Goal: Task Accomplishment & Management: Use online tool/utility

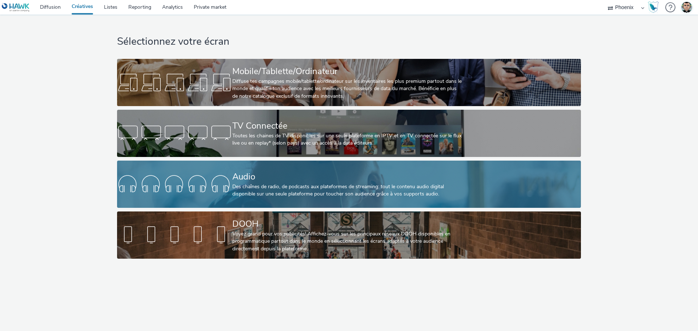
click at [204, 186] on div at bounding box center [174, 184] width 115 height 23
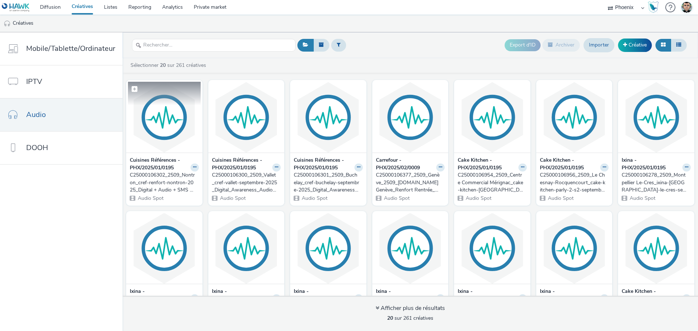
click at [162, 138] on img at bounding box center [164, 117] width 73 height 71
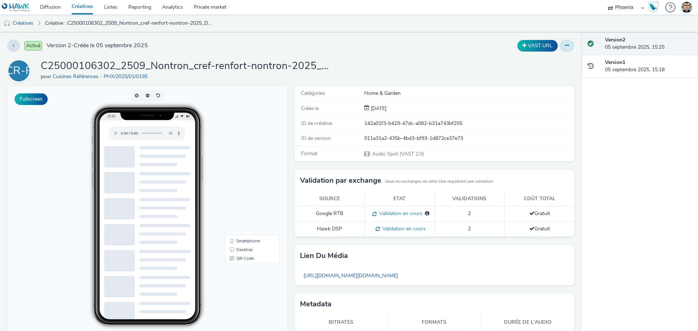
click at [559, 40] on button at bounding box center [566, 46] width 15 height 12
click at [546, 53] on link "Modifier" at bounding box center [547, 60] width 55 height 15
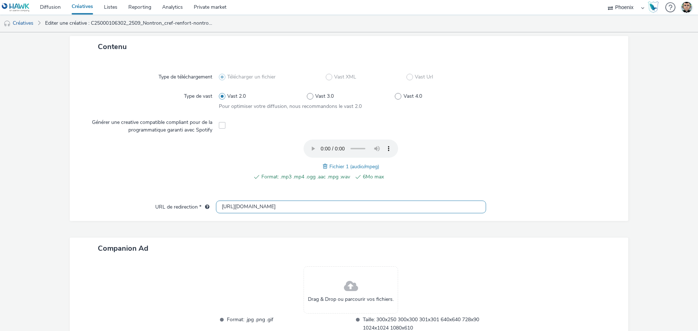
scroll to position [0, 397]
drag, startPoint x: 292, startPoint y: 208, endPoint x: 517, endPoint y: 206, distance: 225.0
click at [517, 206] on div "URL de redirection * [URL][DOMAIN_NAME]" at bounding box center [349, 207] width 544 height 13
click at [517, 206] on div at bounding box center [553, 207] width 135 height 13
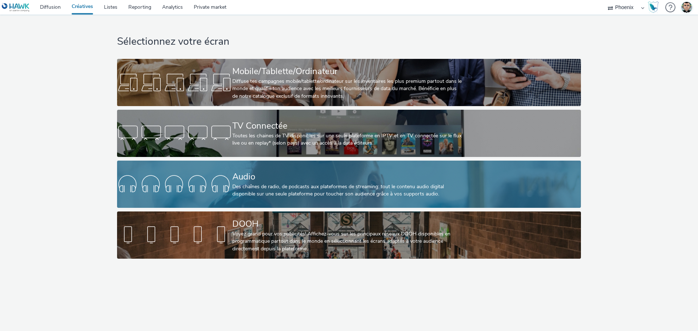
click at [216, 173] on div at bounding box center [174, 184] width 115 height 23
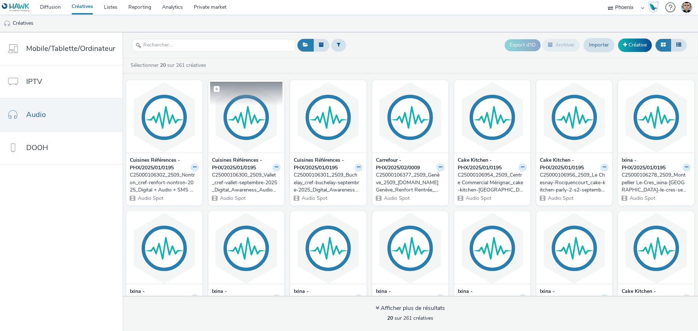
click at [226, 138] on img at bounding box center [246, 117] width 73 height 71
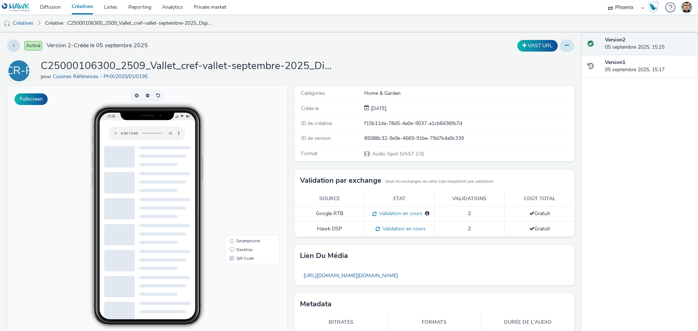
click at [559, 46] on button at bounding box center [566, 46] width 15 height 12
click at [539, 57] on link "Modifier" at bounding box center [547, 60] width 55 height 15
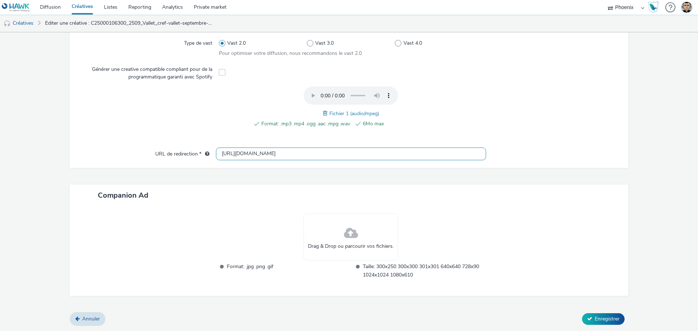
scroll to position [0, 379]
drag, startPoint x: 333, startPoint y: 153, endPoint x: 528, endPoint y: 225, distance: 208.4
click at [528, 225] on div "Contenu Type de téléchargement Télécharger un fichier Vast XML Vast Url Type de…" at bounding box center [349, 148] width 558 height 330
click at [571, 124] on div at bounding box center [549, 111] width 132 height 49
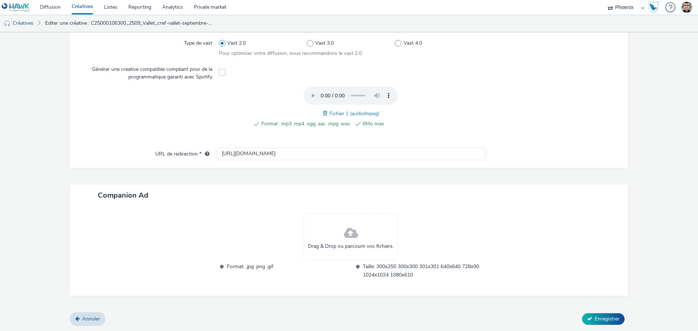
click at [79, 3] on link "Créatives" at bounding box center [82, 7] width 32 height 15
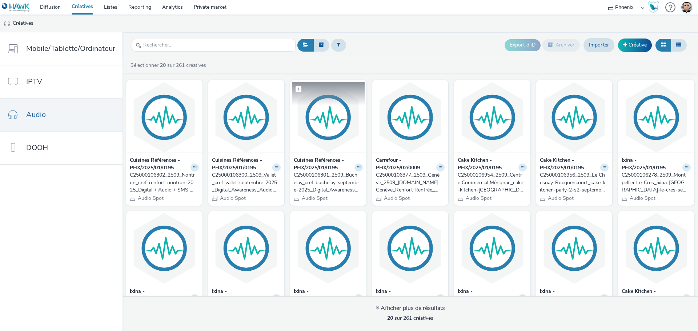
click at [350, 125] on img at bounding box center [328, 117] width 73 height 71
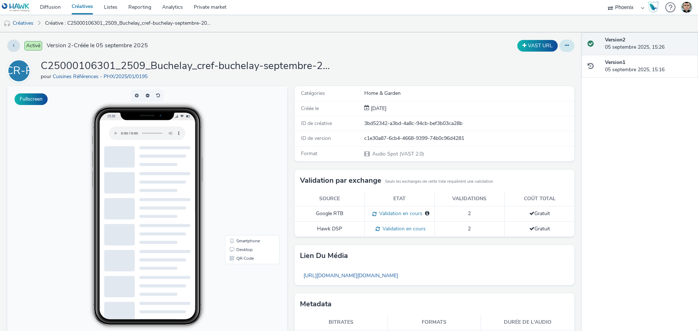
click at [565, 43] on icon at bounding box center [567, 45] width 4 height 5
click at [535, 59] on link "Modifier" at bounding box center [547, 60] width 55 height 15
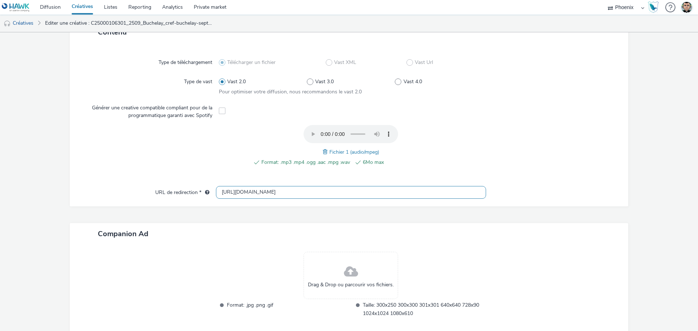
scroll to position [0, 404]
drag, startPoint x: 304, startPoint y: 195, endPoint x: 512, endPoint y: 292, distance: 230.1
click at [512, 292] on div "Contenu Type de téléchargement Télécharger un fichier Vast XML Vast Url Type de…" at bounding box center [349, 186] width 558 height 330
click at [548, 236] on div "Companion Ad" at bounding box center [349, 233] width 558 height 21
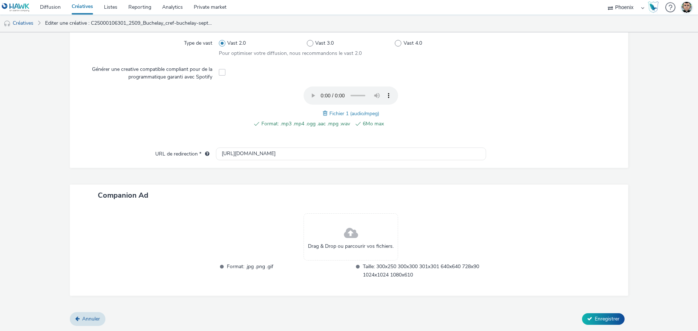
scroll to position [0, 0]
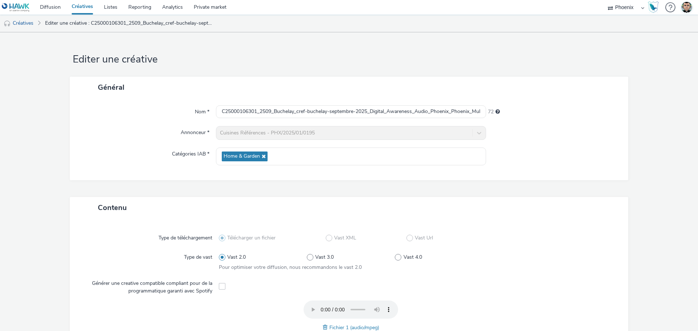
click at [77, 4] on link "Créatives" at bounding box center [82, 7] width 32 height 15
